Goal: Task Accomplishment & Management: Complete application form

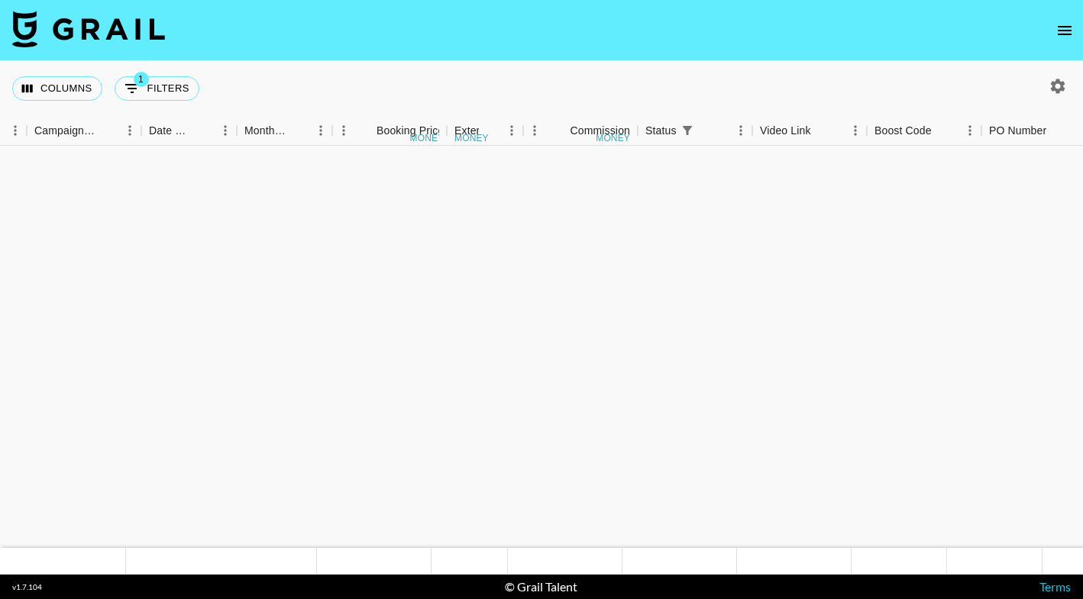
scroll to position [2418, 710]
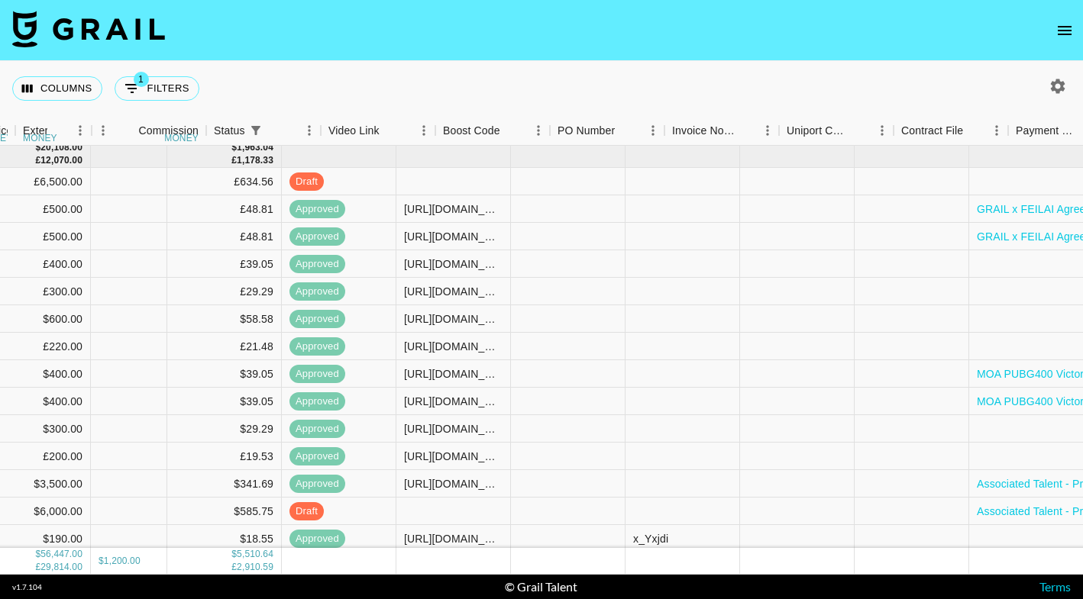
scroll to position [2503, 1308]
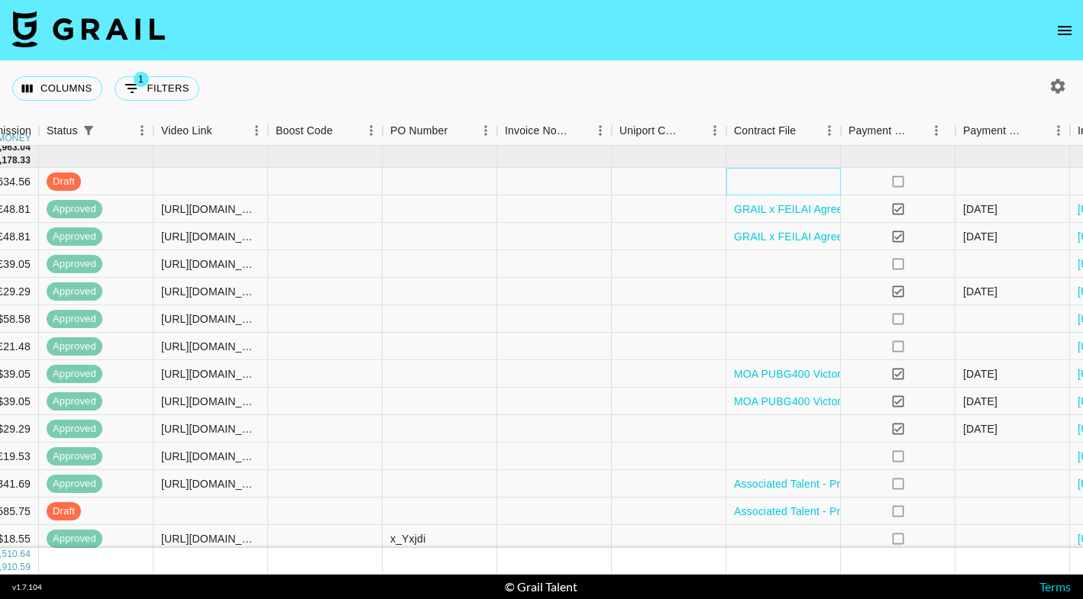
click at [773, 179] on div at bounding box center [783, 181] width 115 height 27
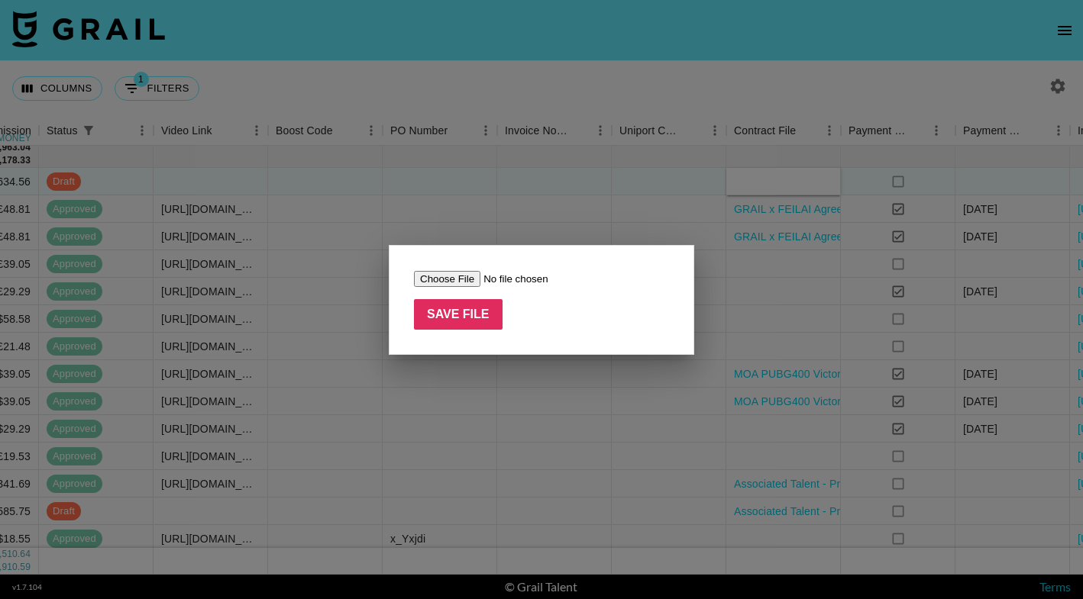
click at [457, 281] on input "file" at bounding box center [510, 279] width 193 height 16
type input "C:\fakepath\SHEGLAM AGREEMENT PDF.pdf"
click at [459, 318] on input "Save File" at bounding box center [458, 314] width 89 height 31
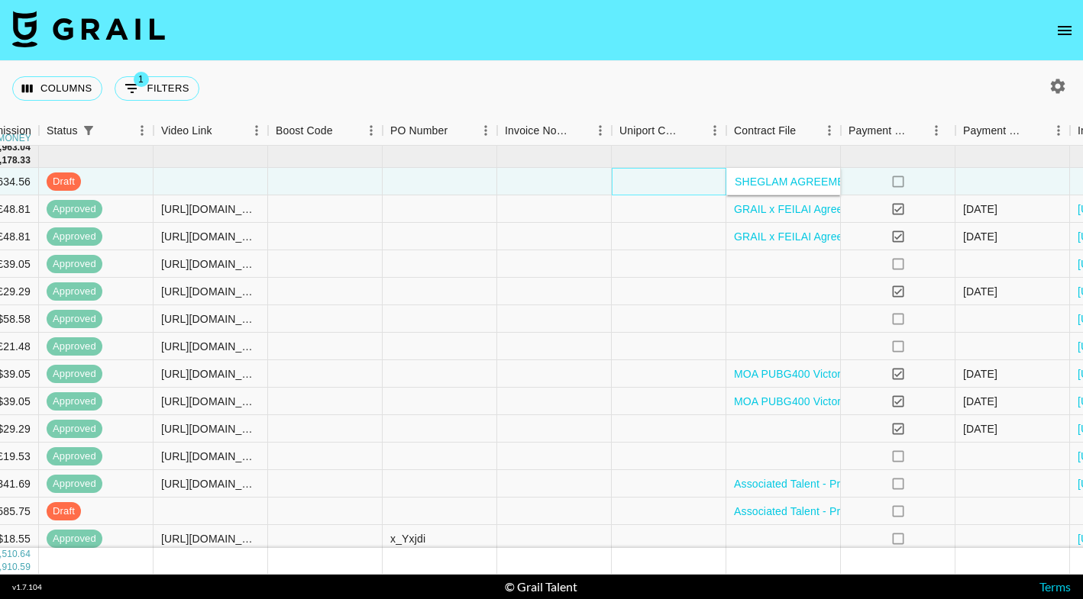
click at [689, 189] on div at bounding box center [668, 181] width 115 height 27
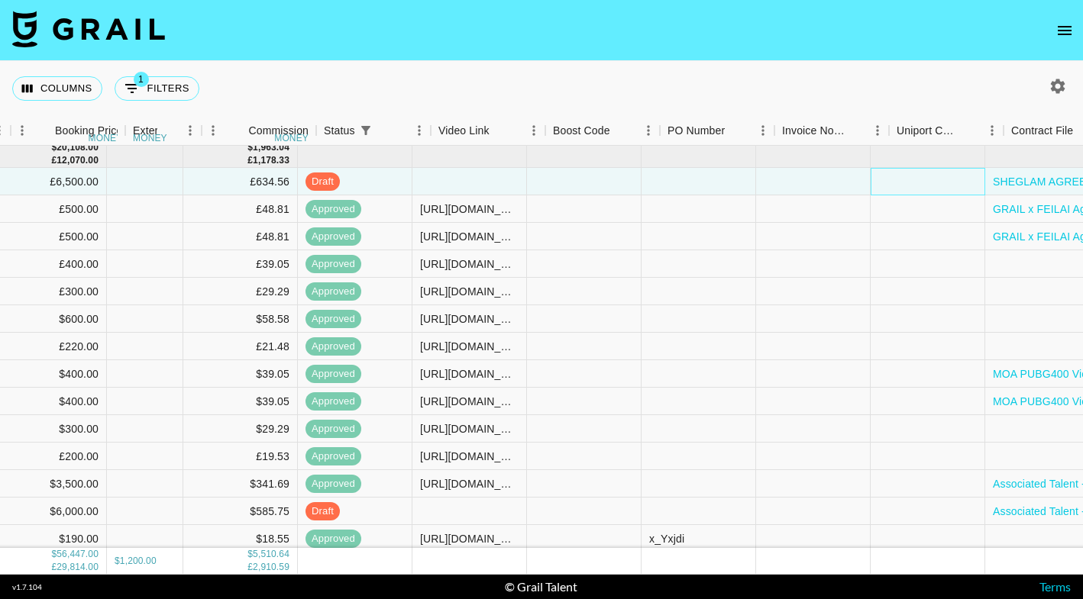
scroll to position [2503, 1031]
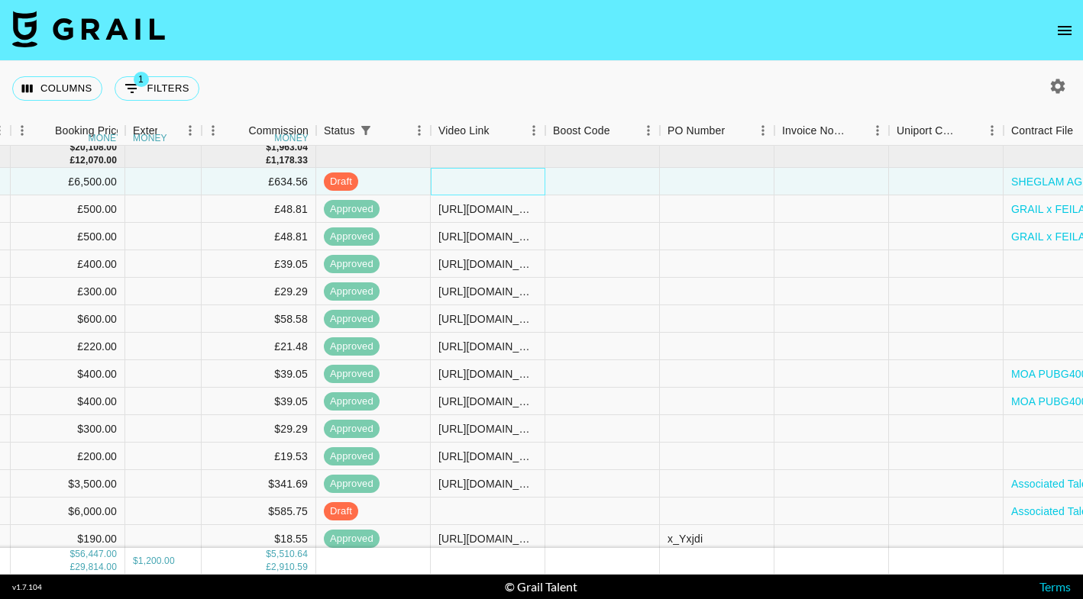
click at [489, 182] on div at bounding box center [488, 181] width 115 height 27
type input "[URL][DOMAIN_NAME]"
click at [499, 184] on div "[URL][DOMAIN_NAME]" at bounding box center [487, 181] width 98 height 15
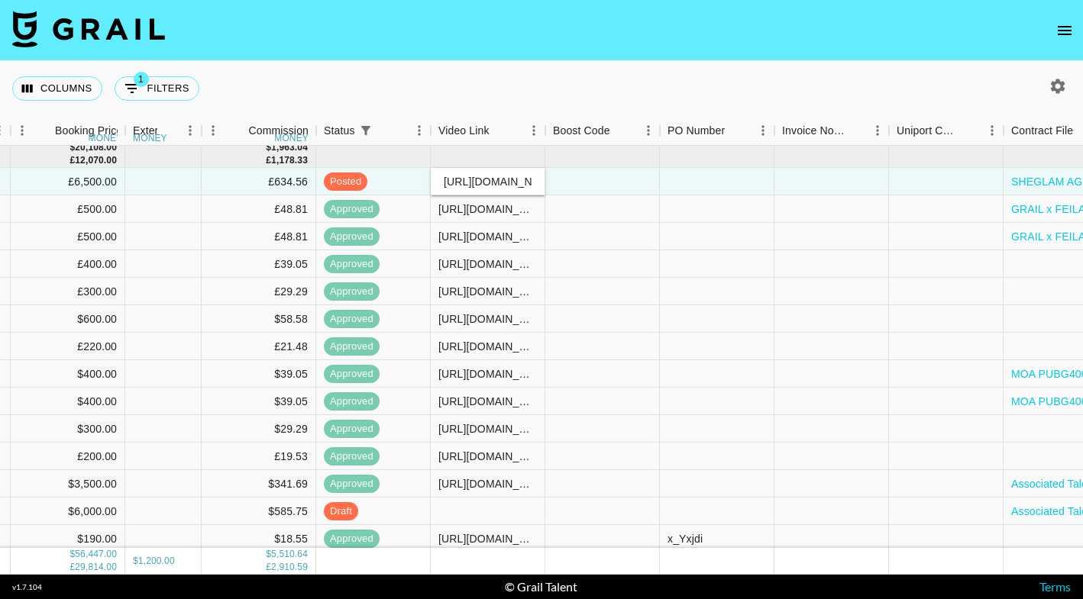
scroll to position [0, 152]
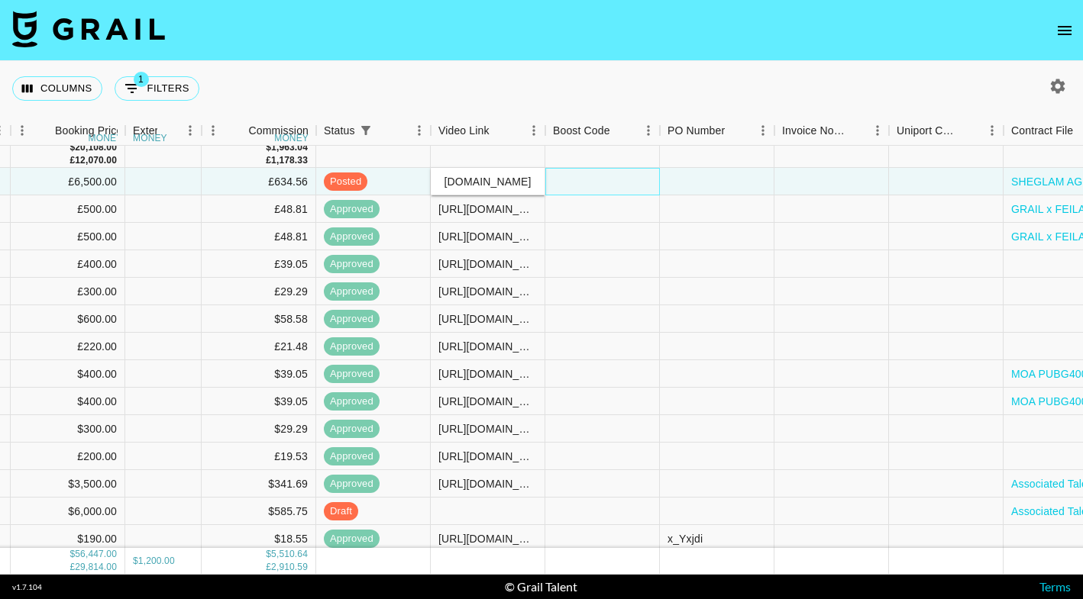
click at [635, 181] on div at bounding box center [602, 181] width 115 height 27
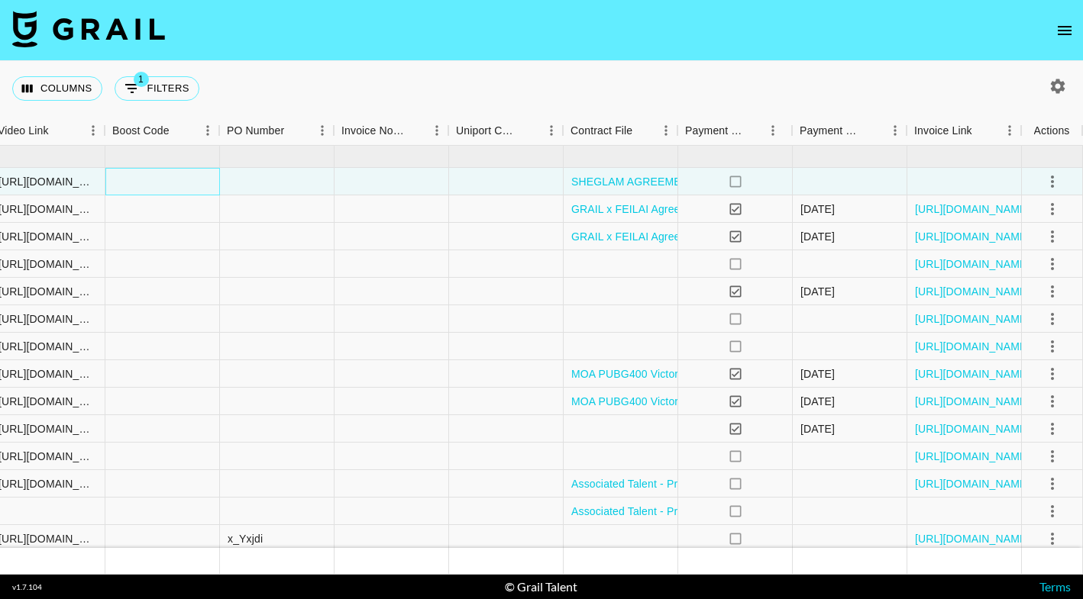
scroll to position [2503, 1471]
click at [1055, 182] on icon "select merge strategy" at bounding box center [1052, 182] width 18 height 18
click at [1030, 324] on div "Approve" at bounding box center [1018, 324] width 47 height 18
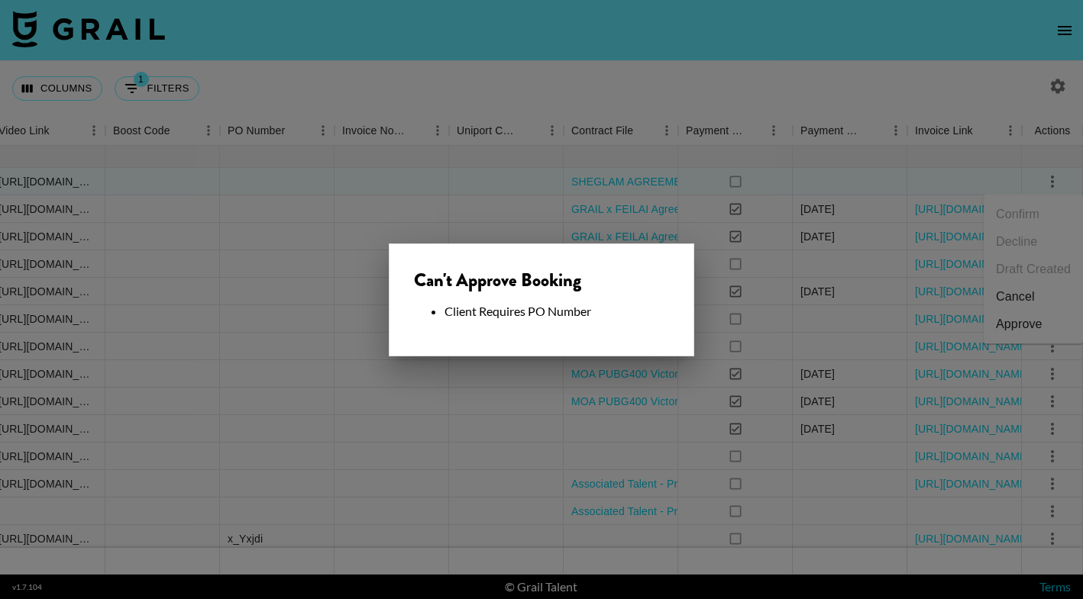
click at [486, 186] on div at bounding box center [541, 299] width 1083 height 599
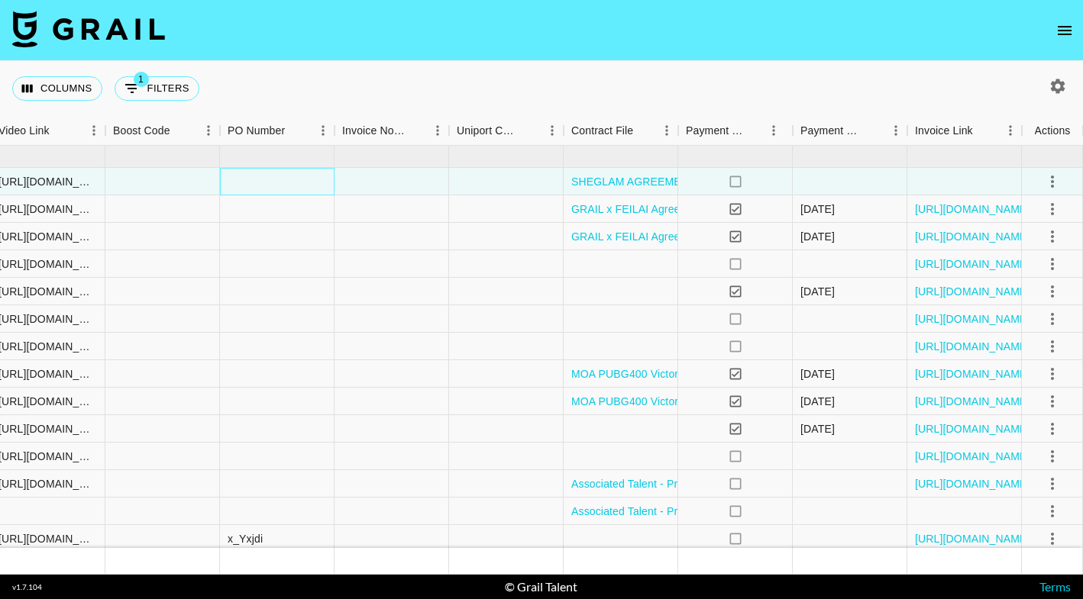
click at [271, 178] on div at bounding box center [277, 181] width 115 height 27
click at [280, 231] on div at bounding box center [277, 236] width 115 height 27
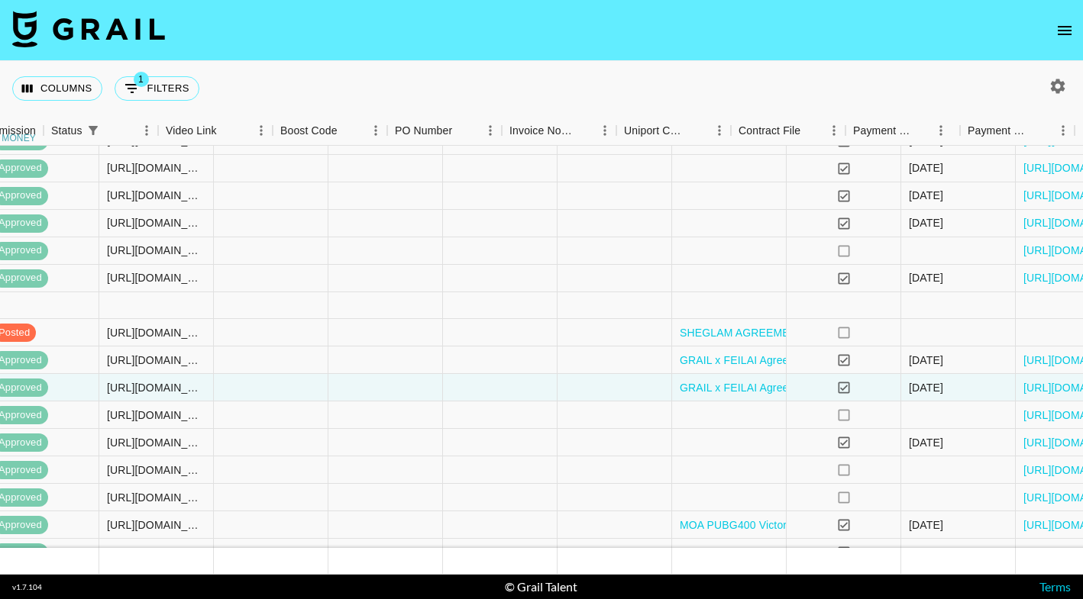
scroll to position [2352, 1074]
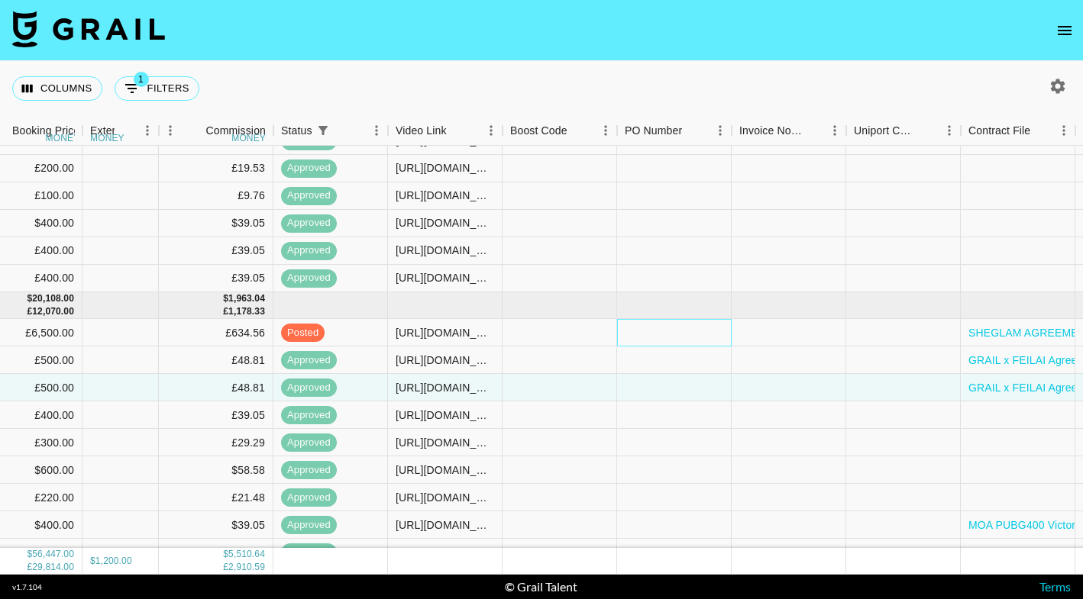
click at [659, 331] on div at bounding box center [674, 332] width 115 height 27
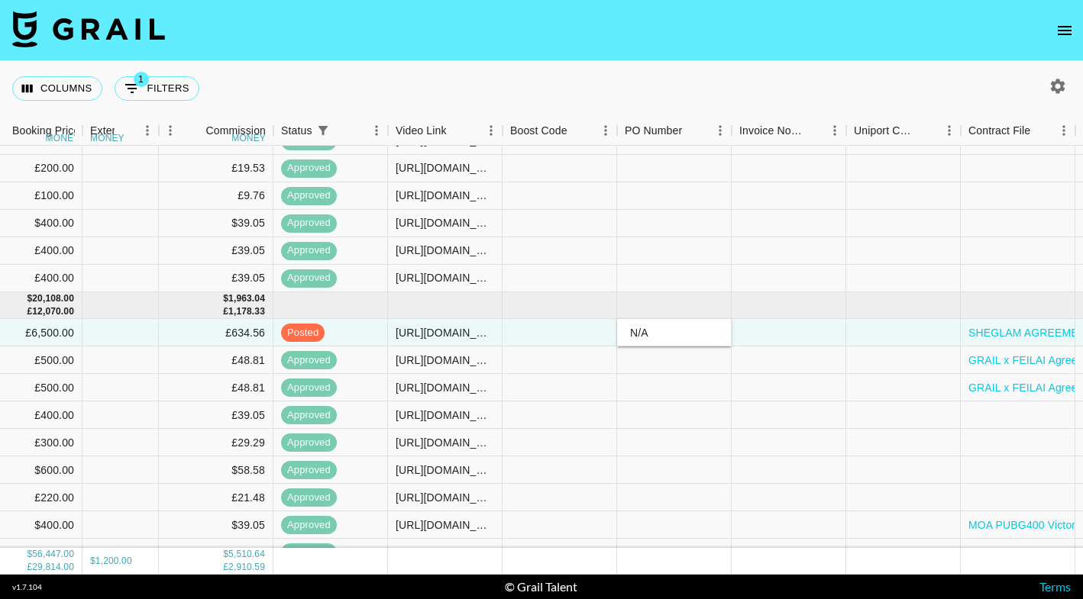
type input "N/A"
click at [805, 360] on div at bounding box center [788, 360] width 115 height 27
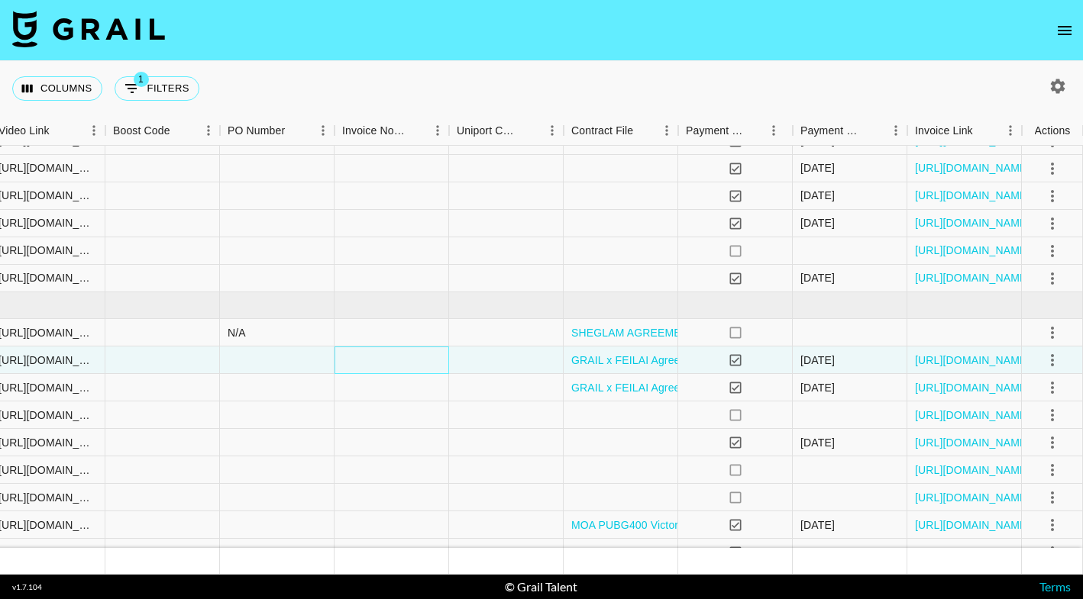
scroll to position [2352, 1471]
click at [1050, 331] on icon "select merge strategy" at bounding box center [1052, 333] width 18 height 18
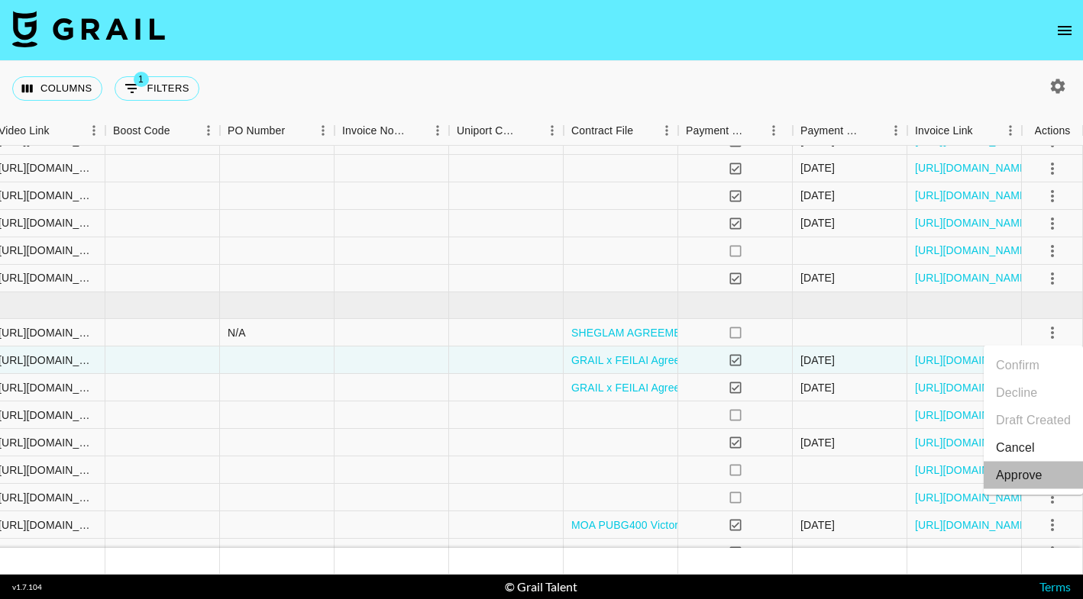
click at [1029, 481] on div "Approve" at bounding box center [1018, 475] width 47 height 18
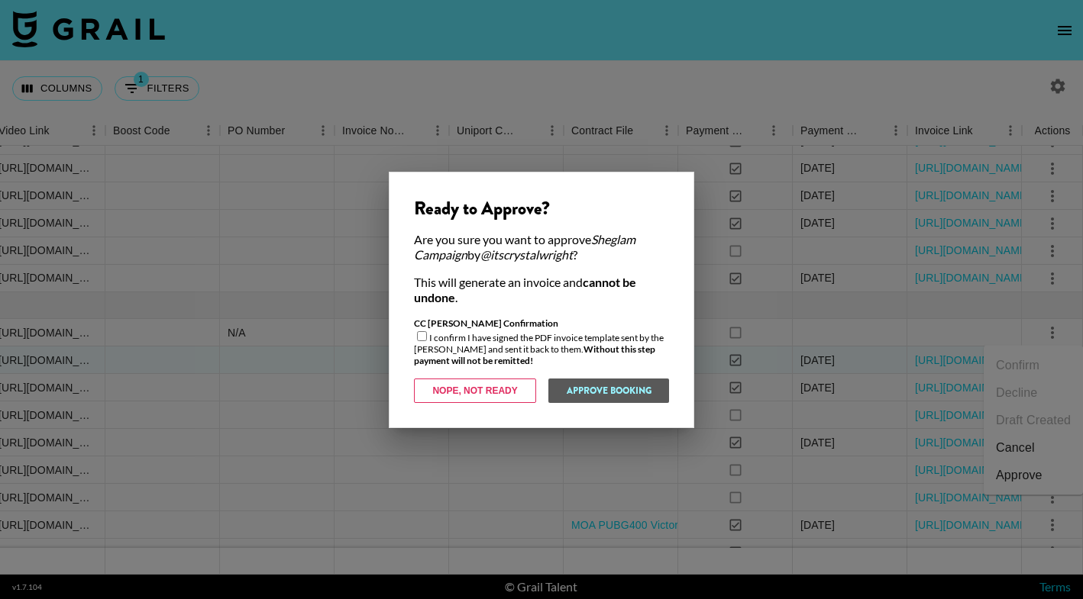
click at [353, 347] on div at bounding box center [541, 299] width 1083 height 599
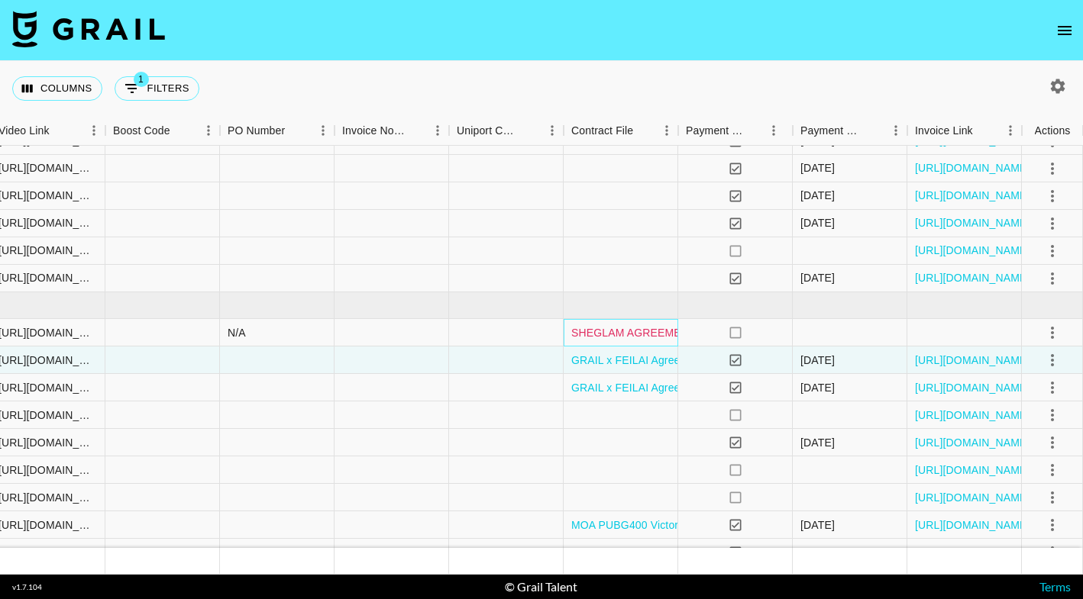
click at [640, 329] on link "SHEGLAM AGREEMENT PDF.pdf" at bounding box center [654, 332] width 166 height 15
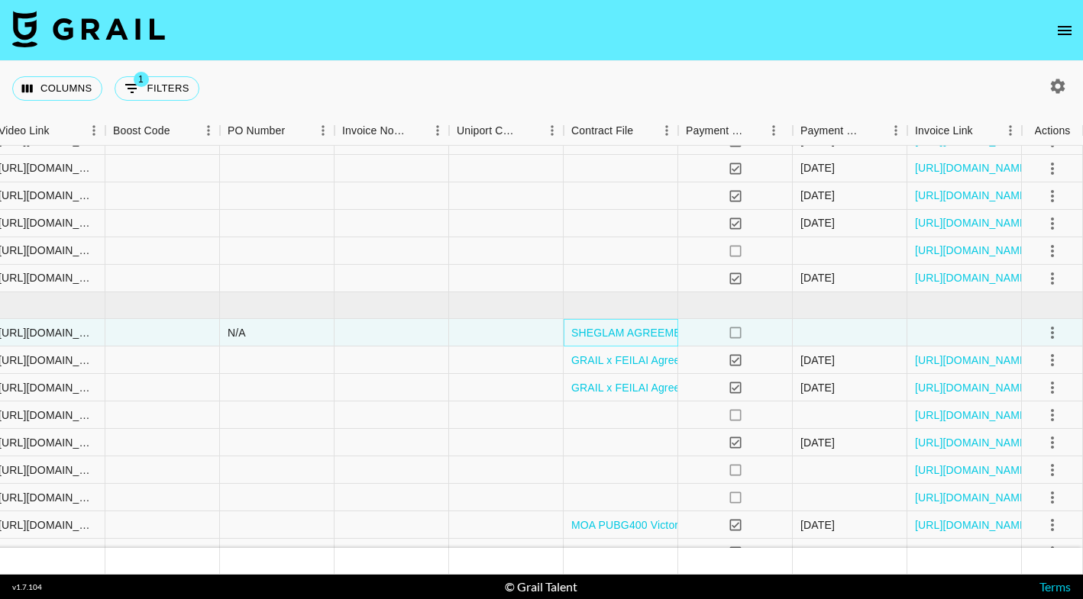
click at [570, 340] on div "SHEGLAM AGREEMENT PDF.pdf" at bounding box center [620, 332] width 115 height 27
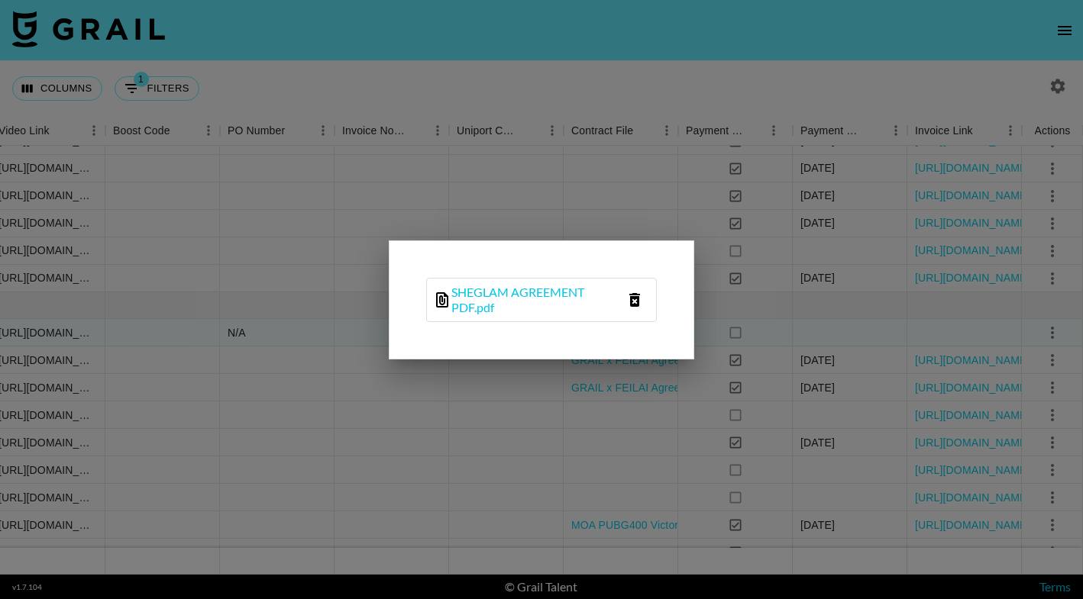
click at [633, 302] on icon "delete file" at bounding box center [634, 300] width 18 height 18
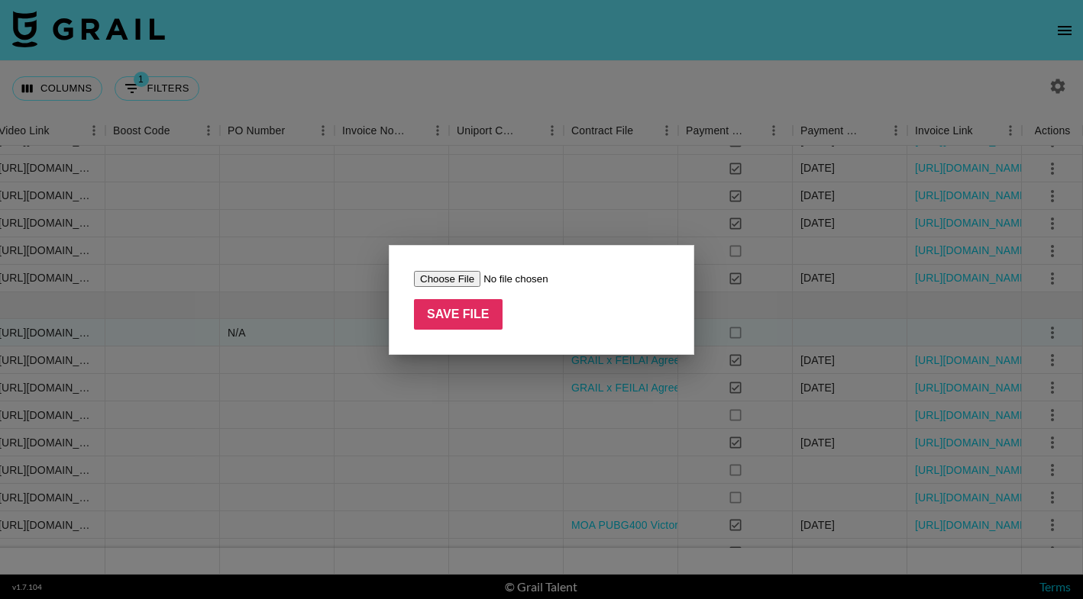
click at [339, 342] on div at bounding box center [541, 299] width 1083 height 599
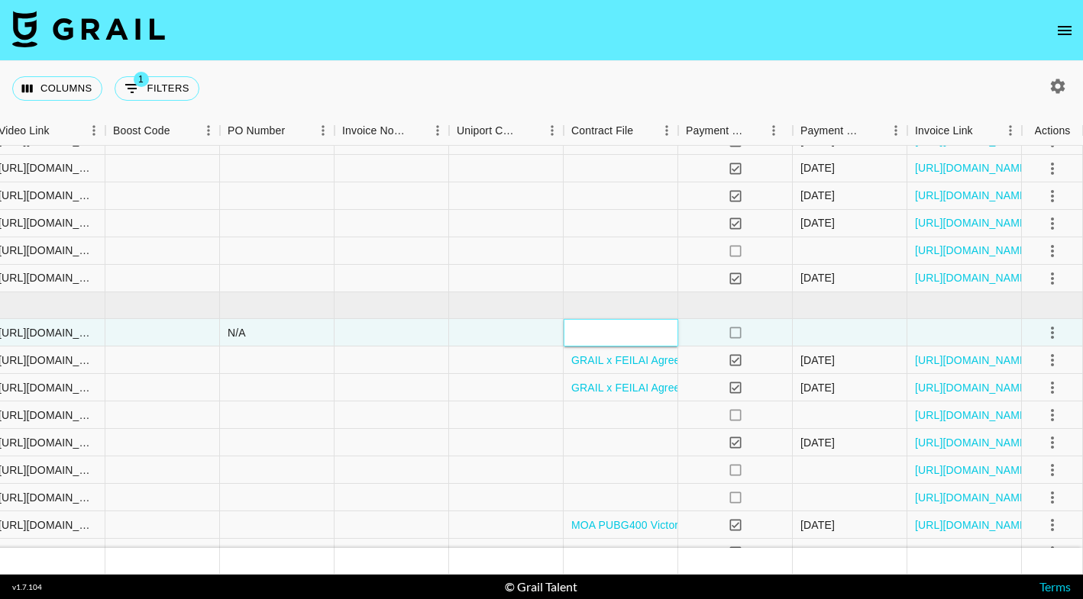
click at [594, 331] on div at bounding box center [620, 332] width 115 height 27
click at [522, 357] on div at bounding box center [506, 360] width 115 height 27
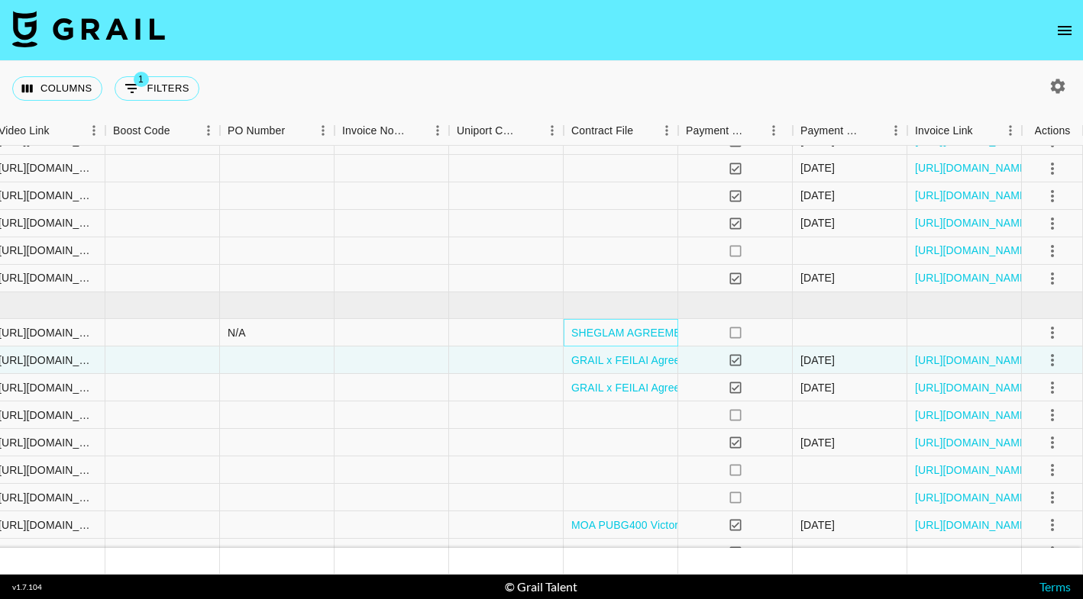
click at [569, 335] on div "SHEGLAM AGREEMENT PDF.pdf" at bounding box center [620, 332] width 115 height 27
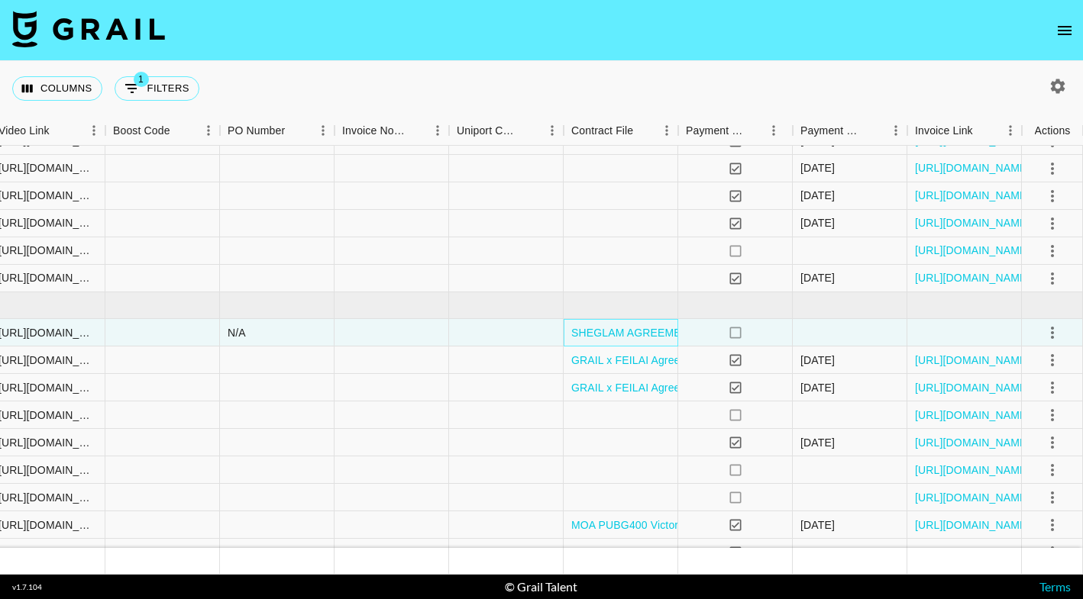
click at [569, 335] on div "SHEGLAM AGREEMENT PDF.pdf" at bounding box center [620, 332] width 115 height 27
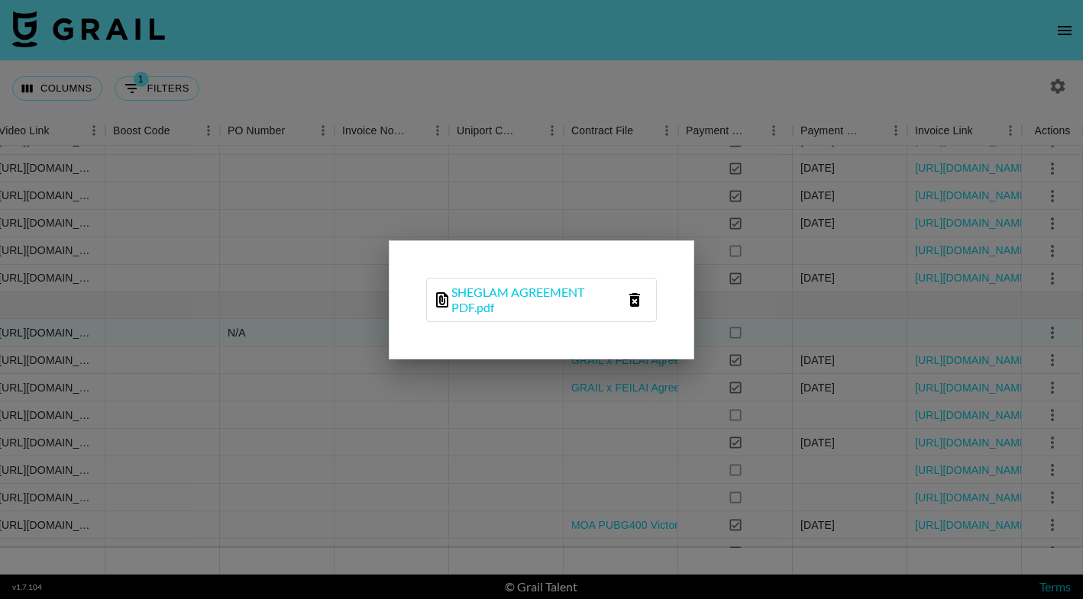
click at [634, 302] on icon "delete file" at bounding box center [634, 300] width 18 height 18
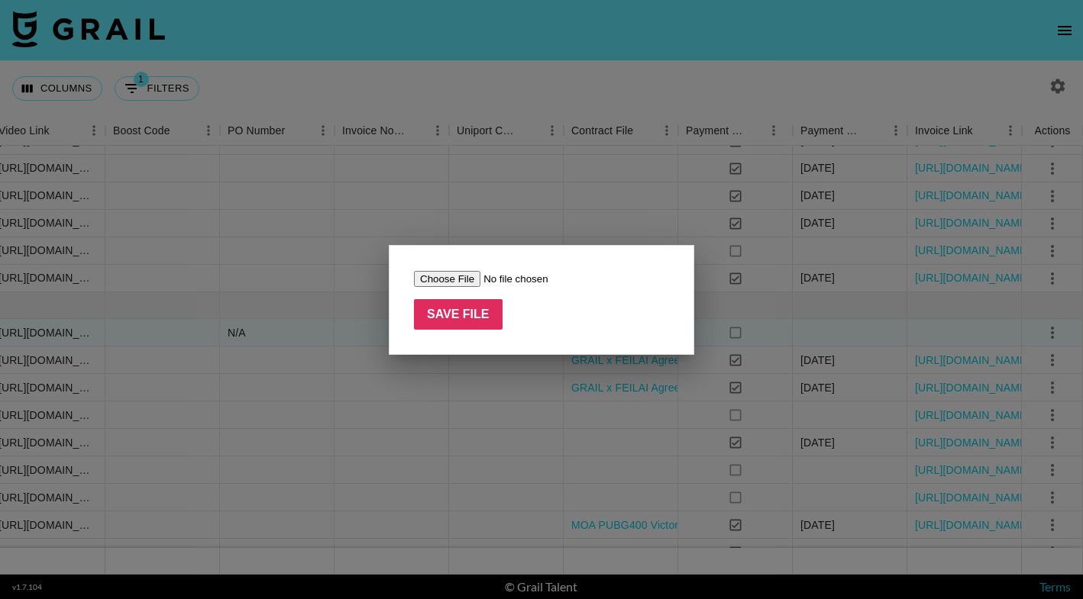
click at [448, 273] on input "file" at bounding box center [510, 279] width 193 height 16
type input "C:\fakepath\SHEGLAM Artist Agreement - [PERSON_NAME].pdf"
click at [473, 318] on input "Save File" at bounding box center [458, 314] width 89 height 31
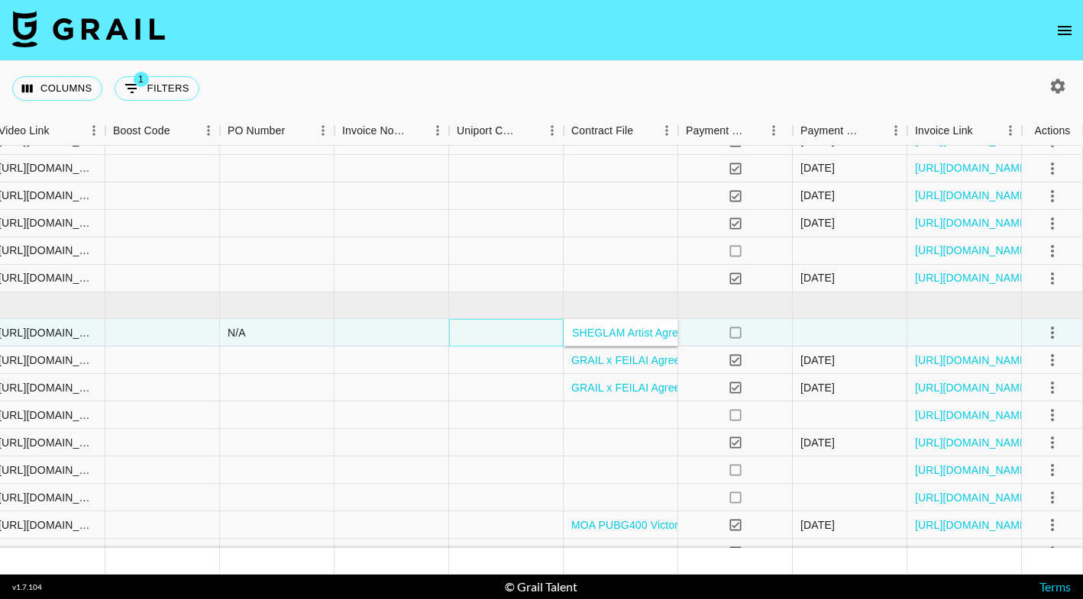
click at [529, 339] on div at bounding box center [506, 332] width 115 height 27
click at [1053, 333] on icon "select merge strategy" at bounding box center [1051, 333] width 3 height 12
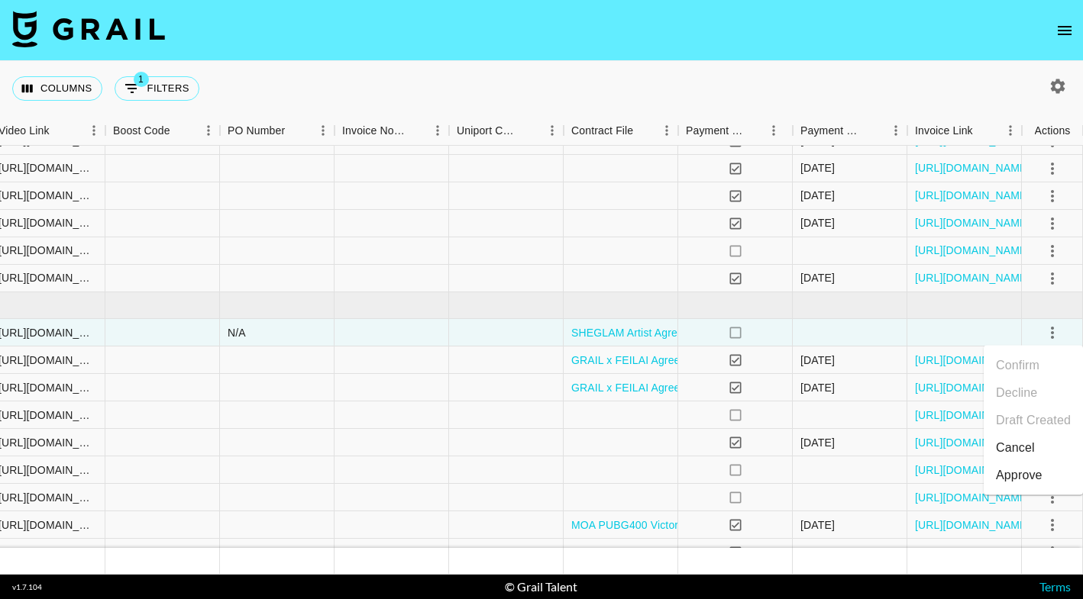
click at [1024, 479] on div "Approve" at bounding box center [1018, 475] width 47 height 18
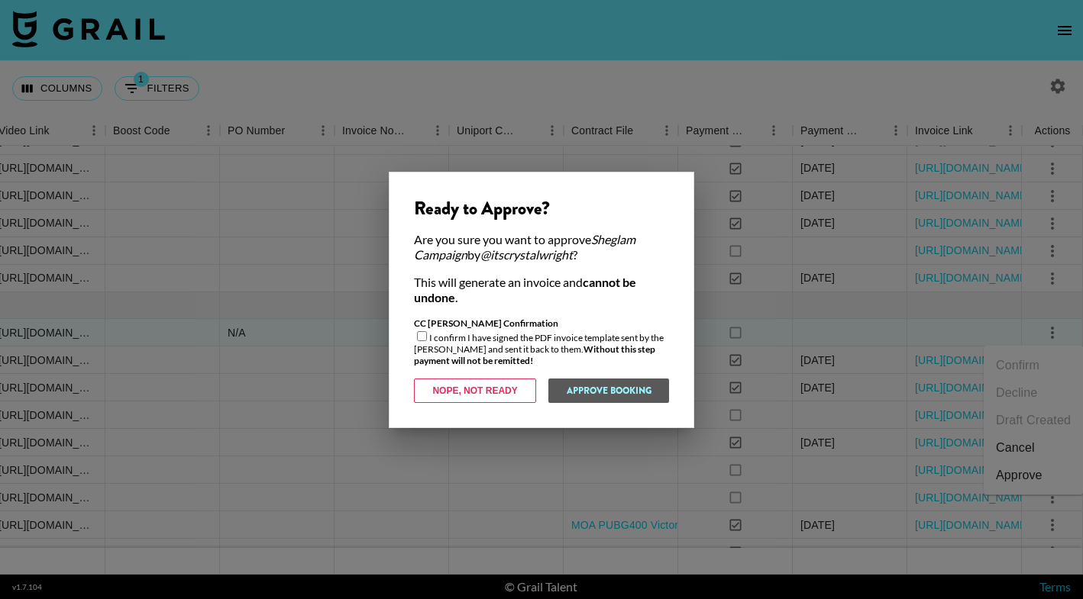
click at [418, 335] on input "checkbox" at bounding box center [422, 336] width 10 height 10
click at [419, 337] on input "checkbox" at bounding box center [422, 336] width 10 height 10
checkbox input "false"
click at [366, 334] on div at bounding box center [541, 299] width 1083 height 599
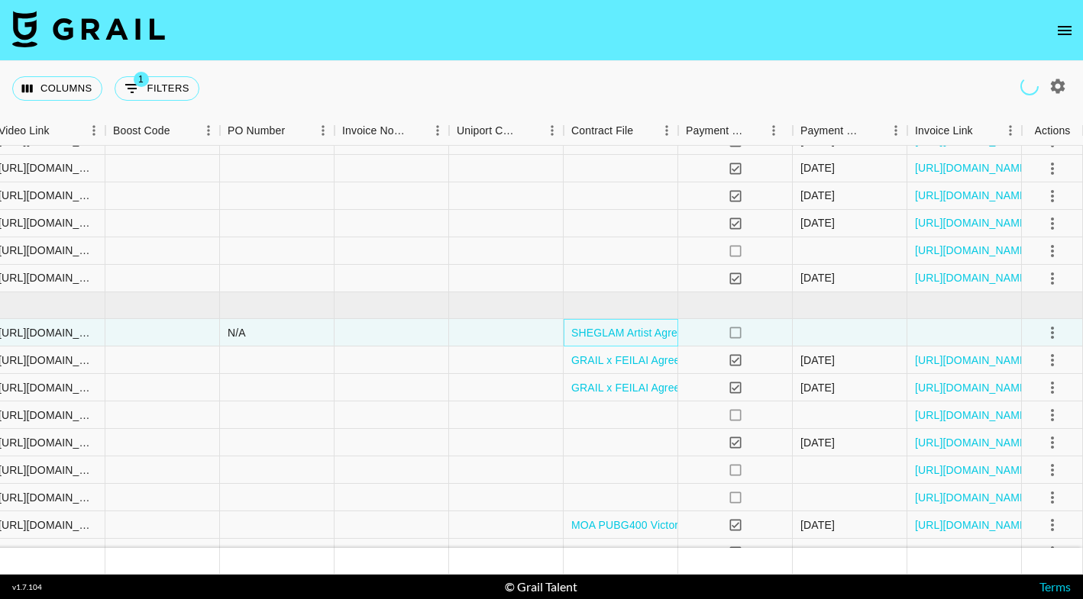
click at [567, 338] on div "SHEGLAM Artist Agreement - [PERSON_NAME].pdf" at bounding box center [620, 332] width 115 height 27
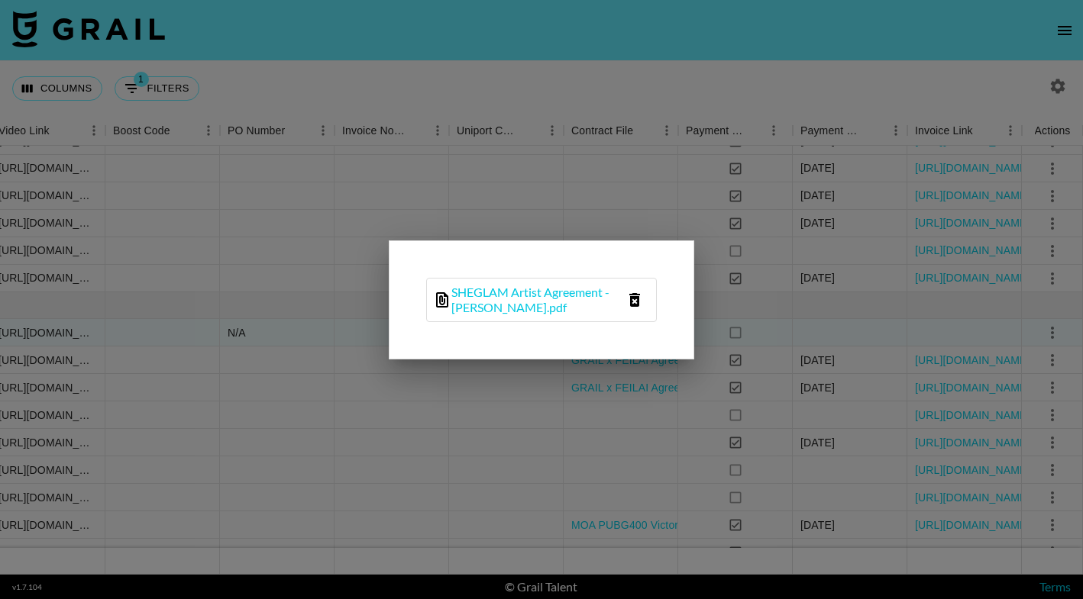
click at [633, 302] on icon "delete file" at bounding box center [634, 300] width 11 height 14
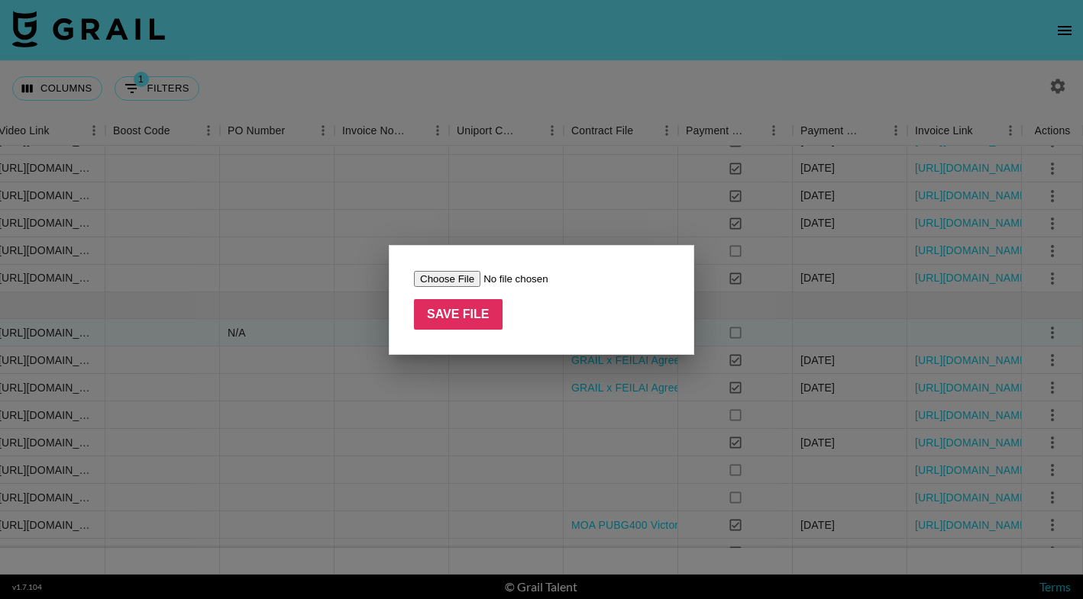
click at [358, 398] on div at bounding box center [541, 299] width 1083 height 599
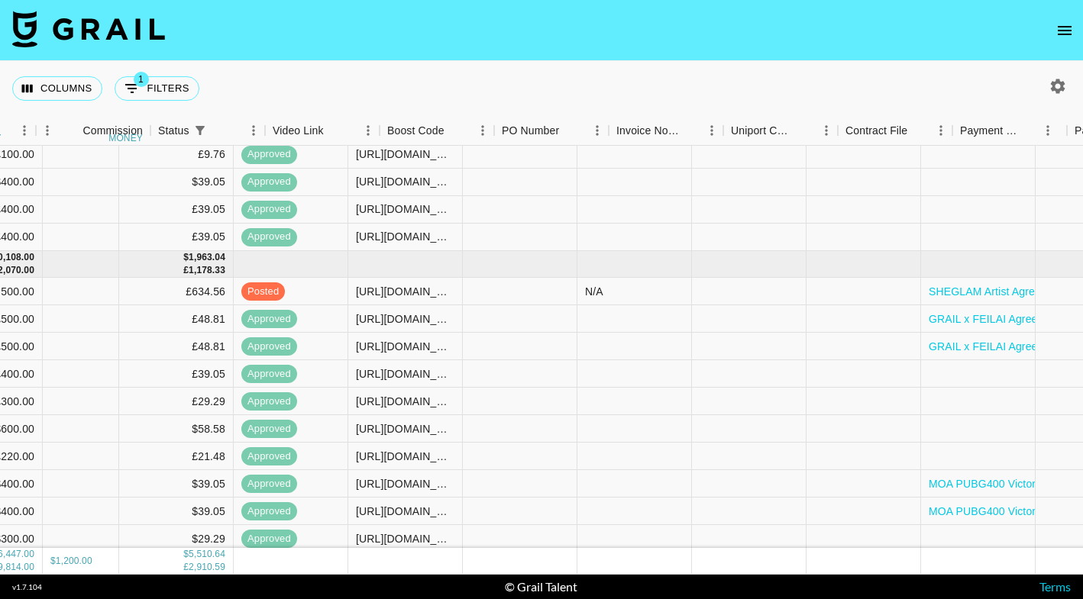
scroll to position [2393, 1197]
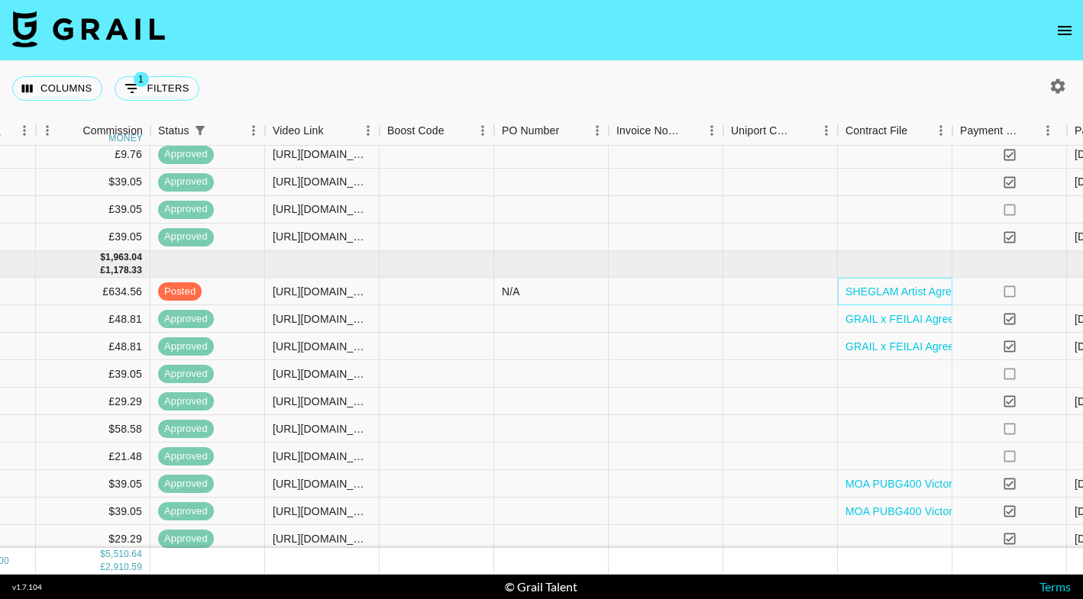
click at [844, 300] on div "SHEGLAM Artist Agreement - [PERSON_NAME].pdf" at bounding box center [894, 291] width 115 height 27
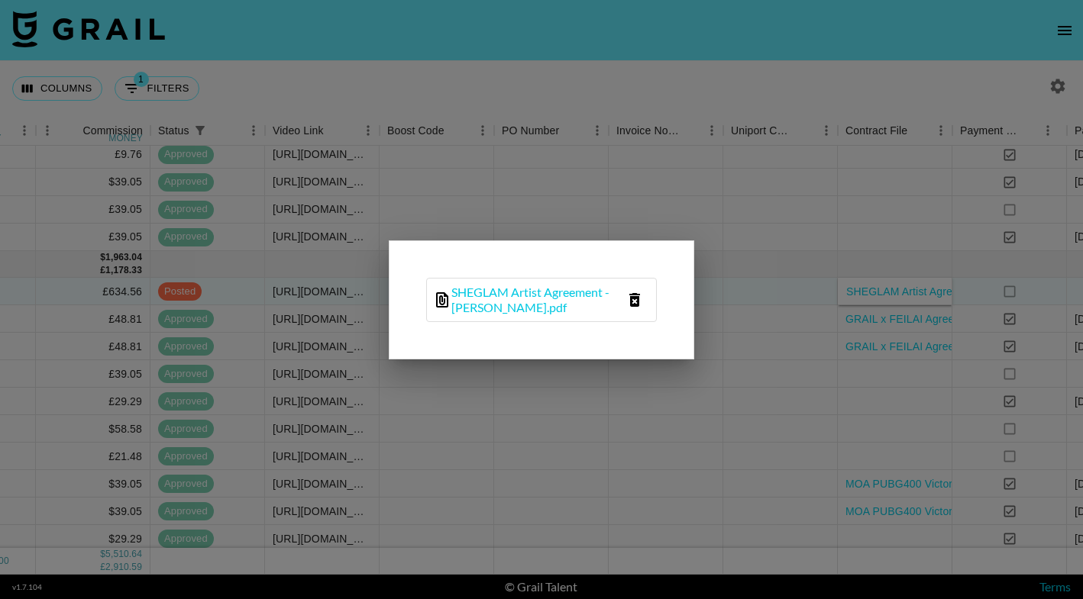
click at [631, 298] on icon "delete file" at bounding box center [634, 300] width 11 height 14
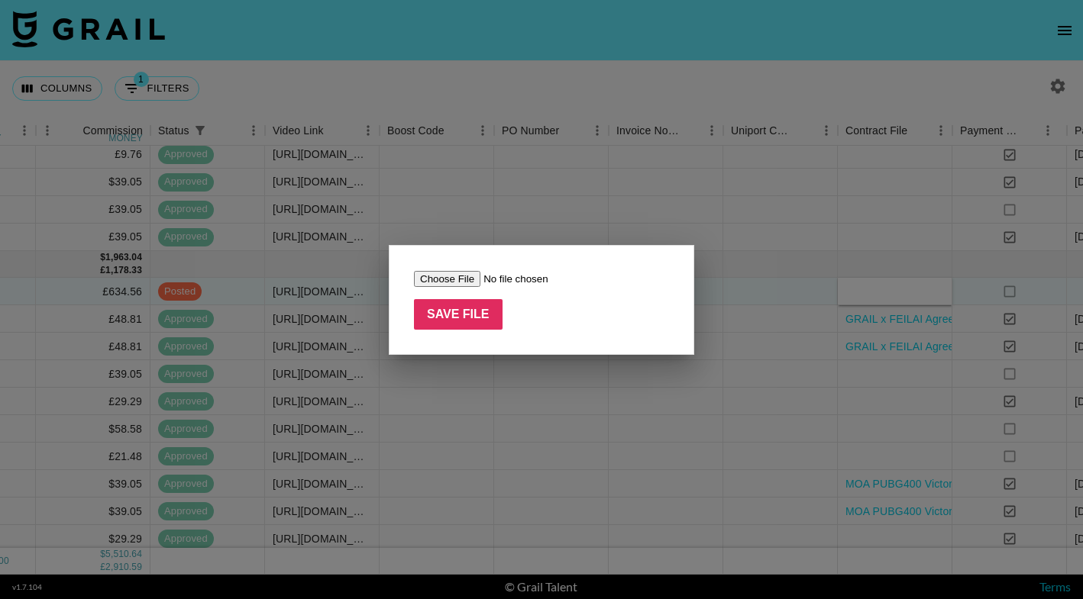
click at [460, 279] on input "file" at bounding box center [510, 279] width 193 height 16
type input "C:\fakepath\SHEGLAM Artist Agreement - [PERSON_NAME].pdf"
click at [458, 318] on input "Save File" at bounding box center [458, 314] width 89 height 31
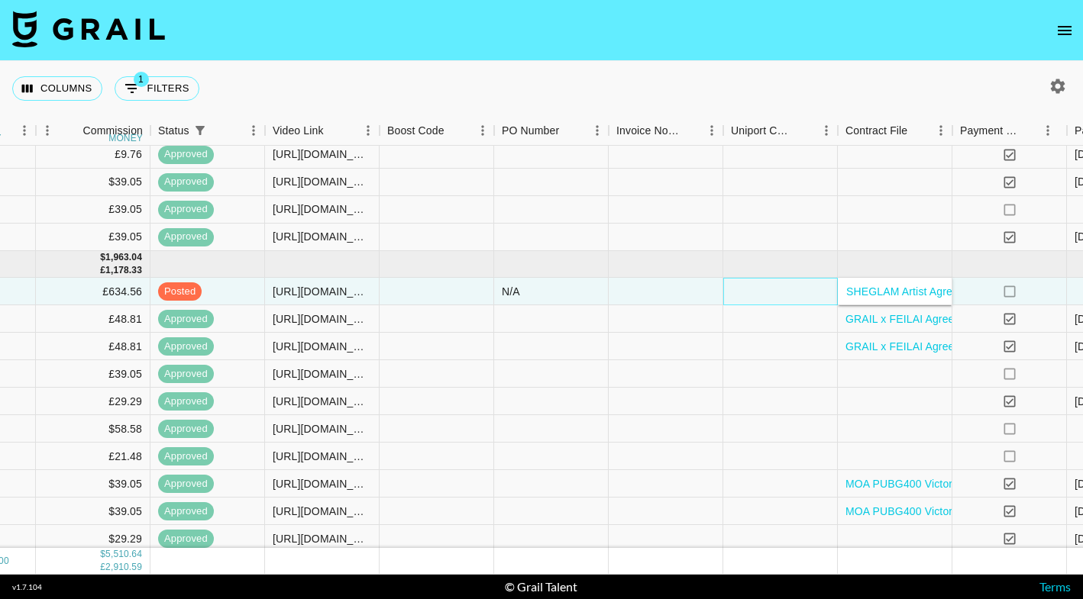
click at [794, 296] on div at bounding box center [780, 291] width 115 height 27
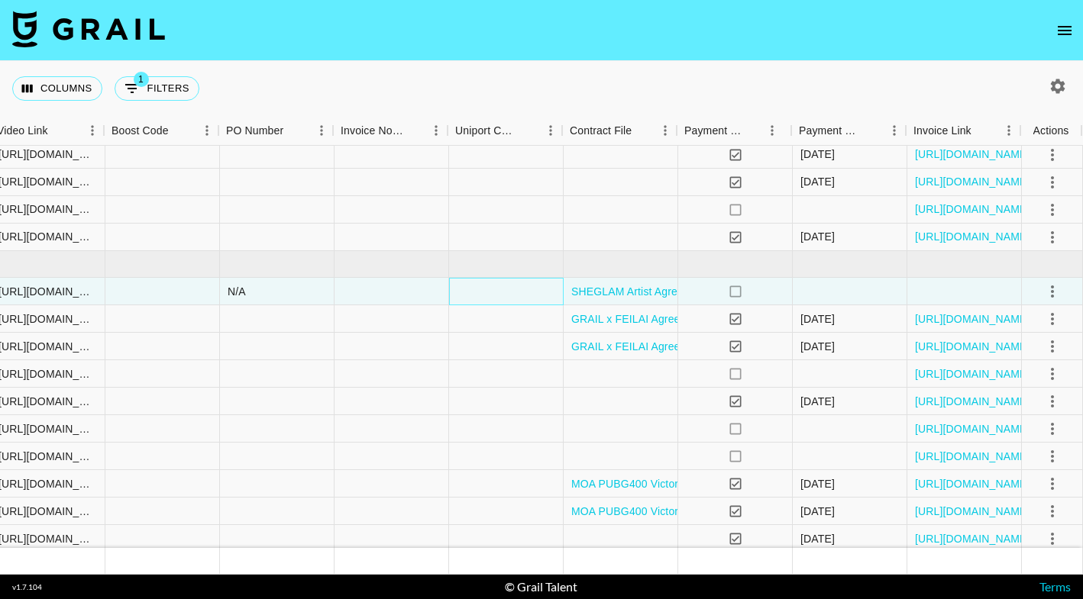
scroll to position [2393, 1471]
click at [1056, 289] on icon "select merge strategy" at bounding box center [1052, 291] width 18 height 18
click at [1031, 433] on div "Approve" at bounding box center [1018, 434] width 47 height 18
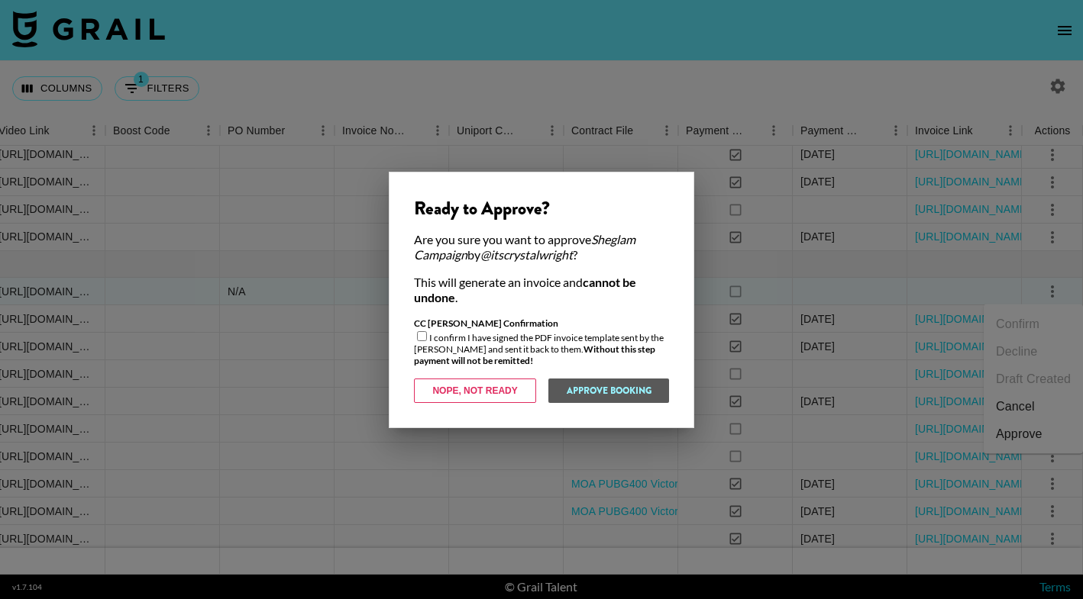
click at [422, 338] on input "checkbox" at bounding box center [422, 336] width 10 height 10
checkbox input "true"
click at [575, 386] on button "Approve Booking" at bounding box center [607, 391] width 121 height 24
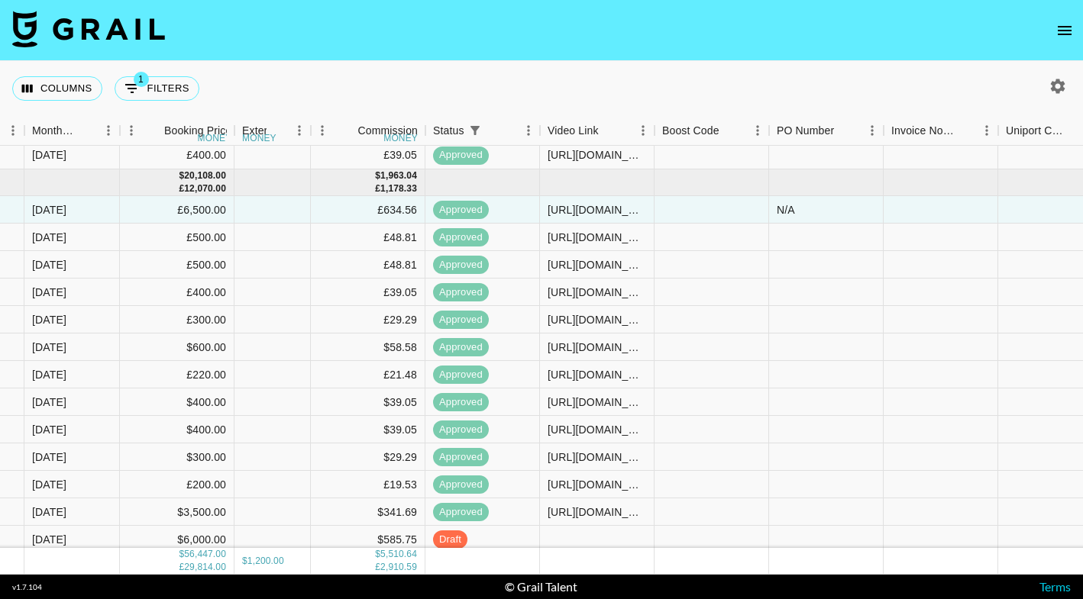
scroll to position [2469, 922]
